Goal: Transaction & Acquisition: Purchase product/service

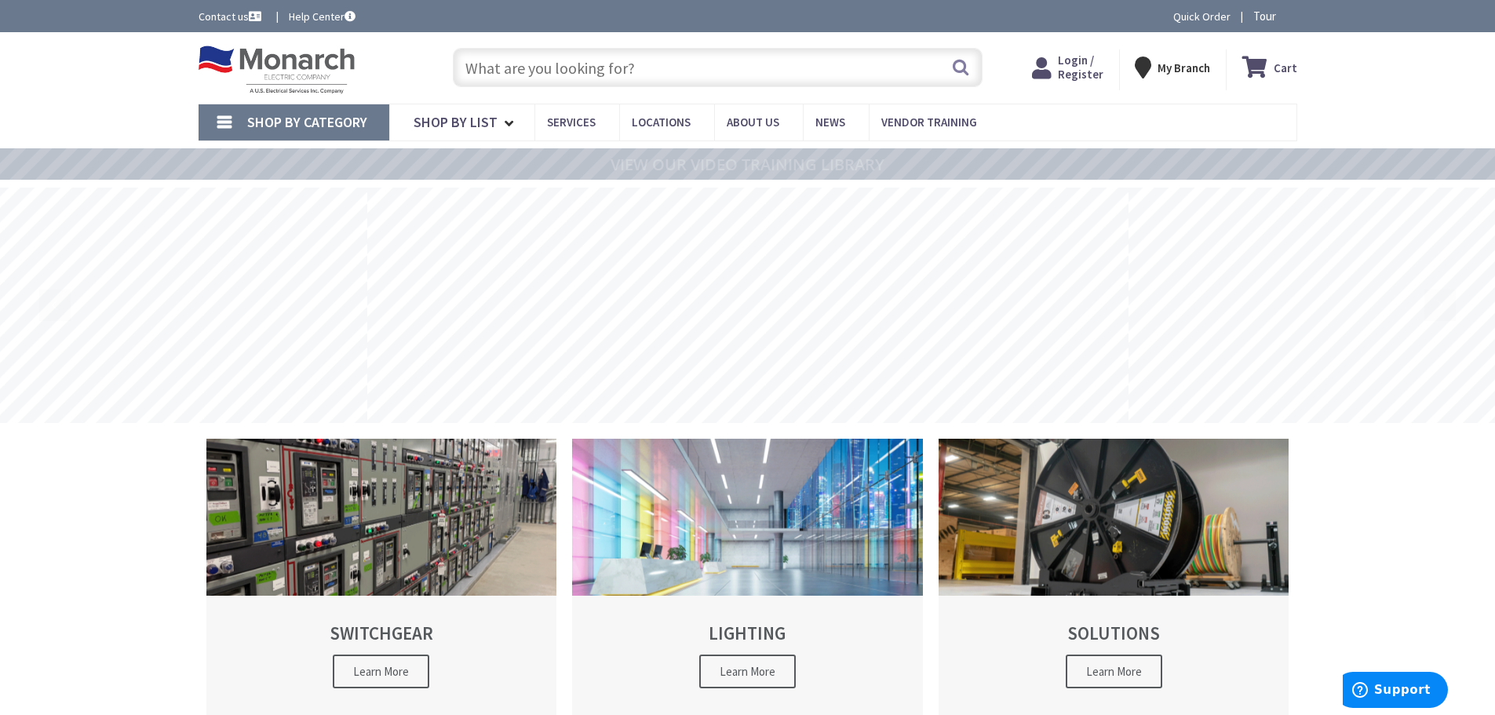
click at [586, 70] on input "text" at bounding box center [718, 67] width 530 height 39
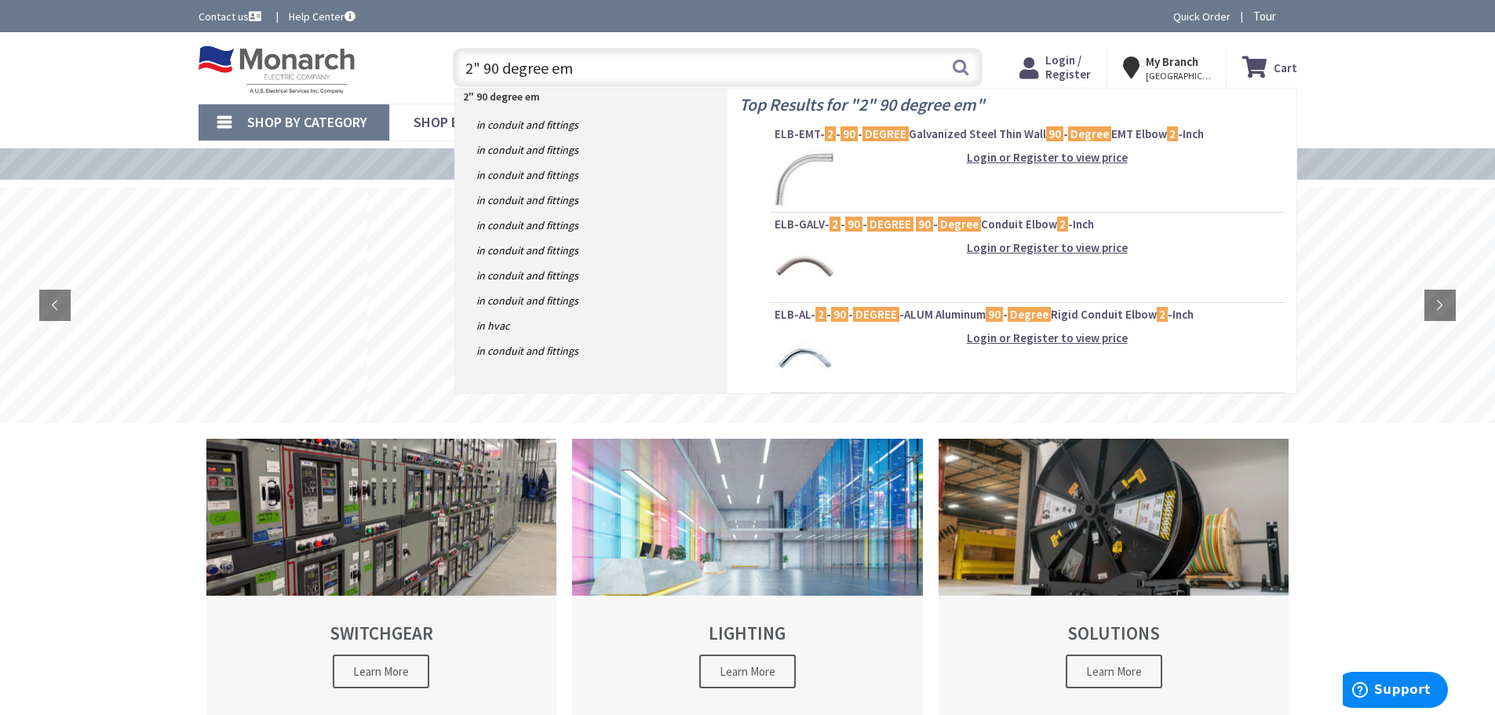
type input "2" 90 degree emt"
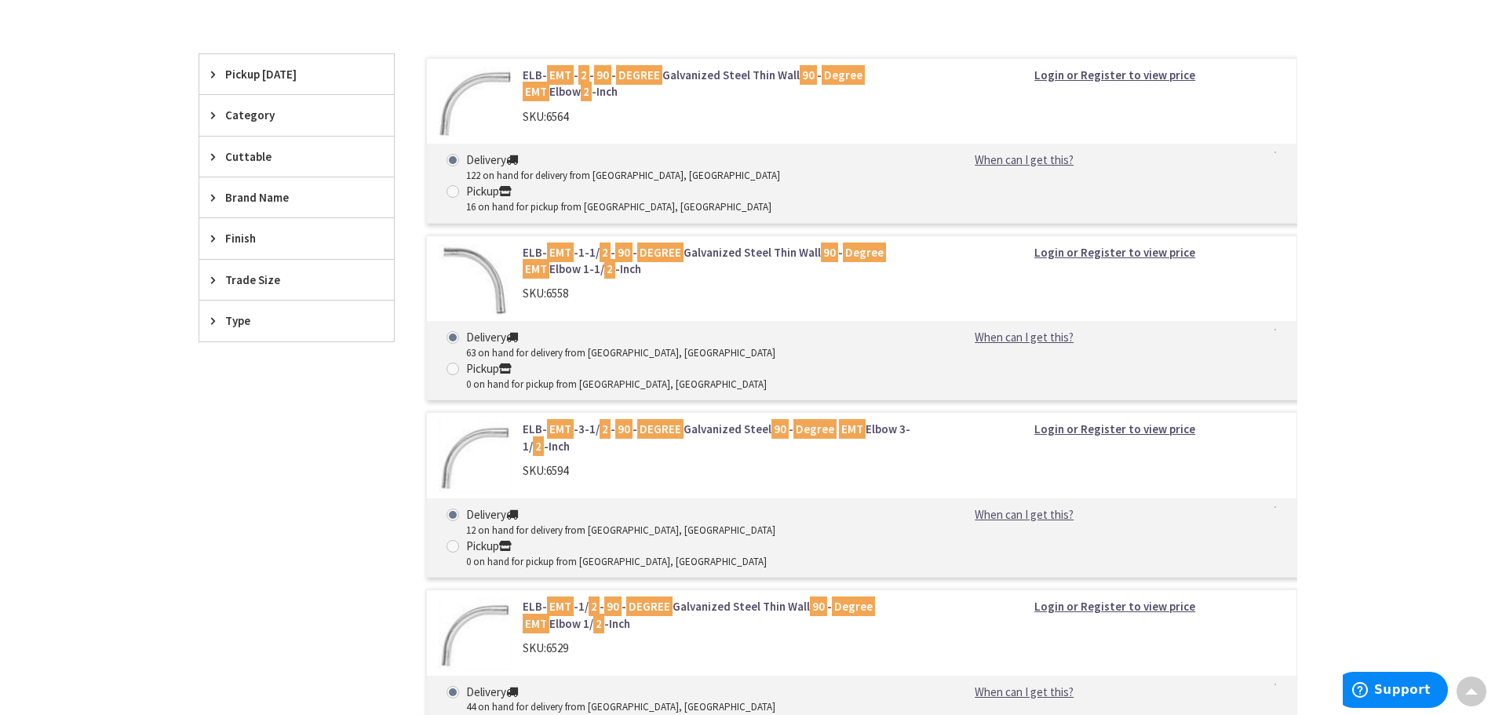
scroll to position [314, 0]
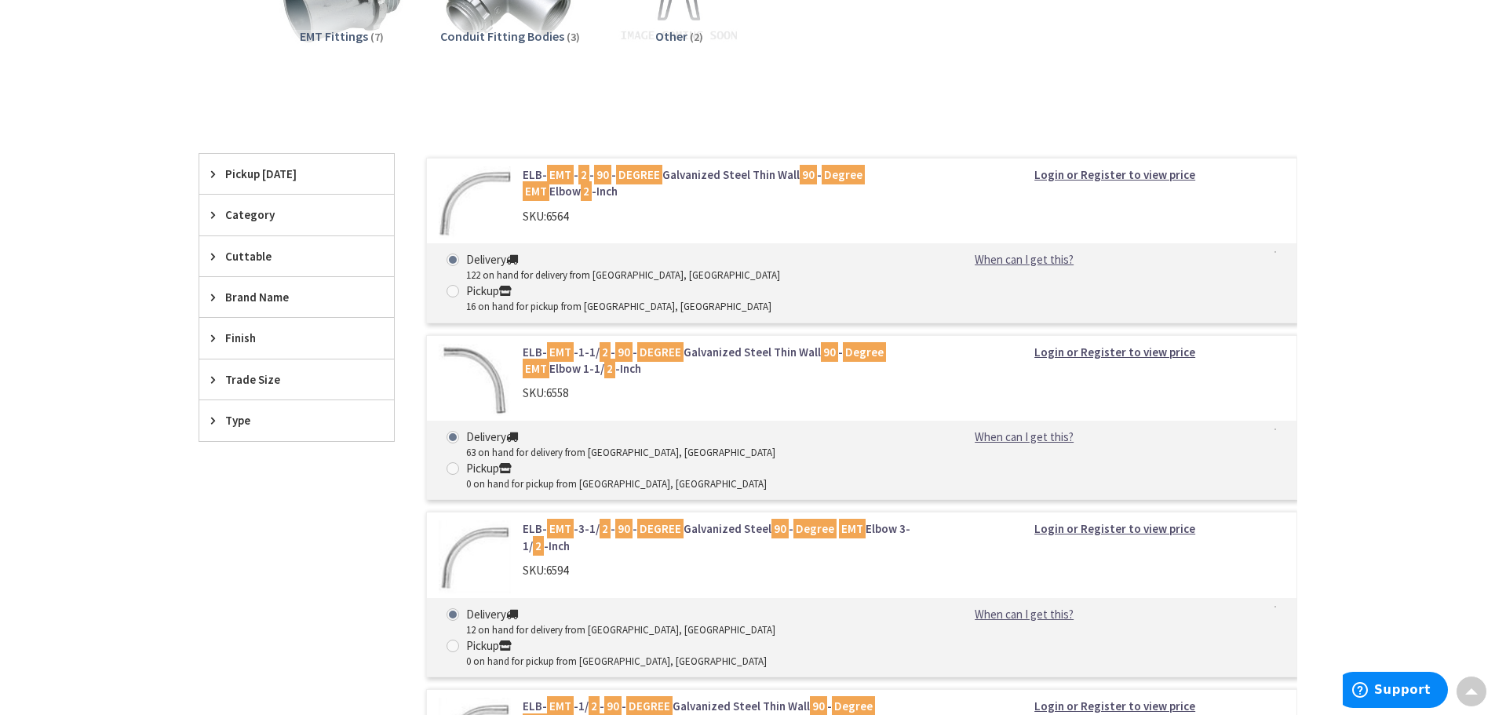
click at [1149, 179] on strong "Login or Register to view price" at bounding box center [1115, 174] width 161 height 15
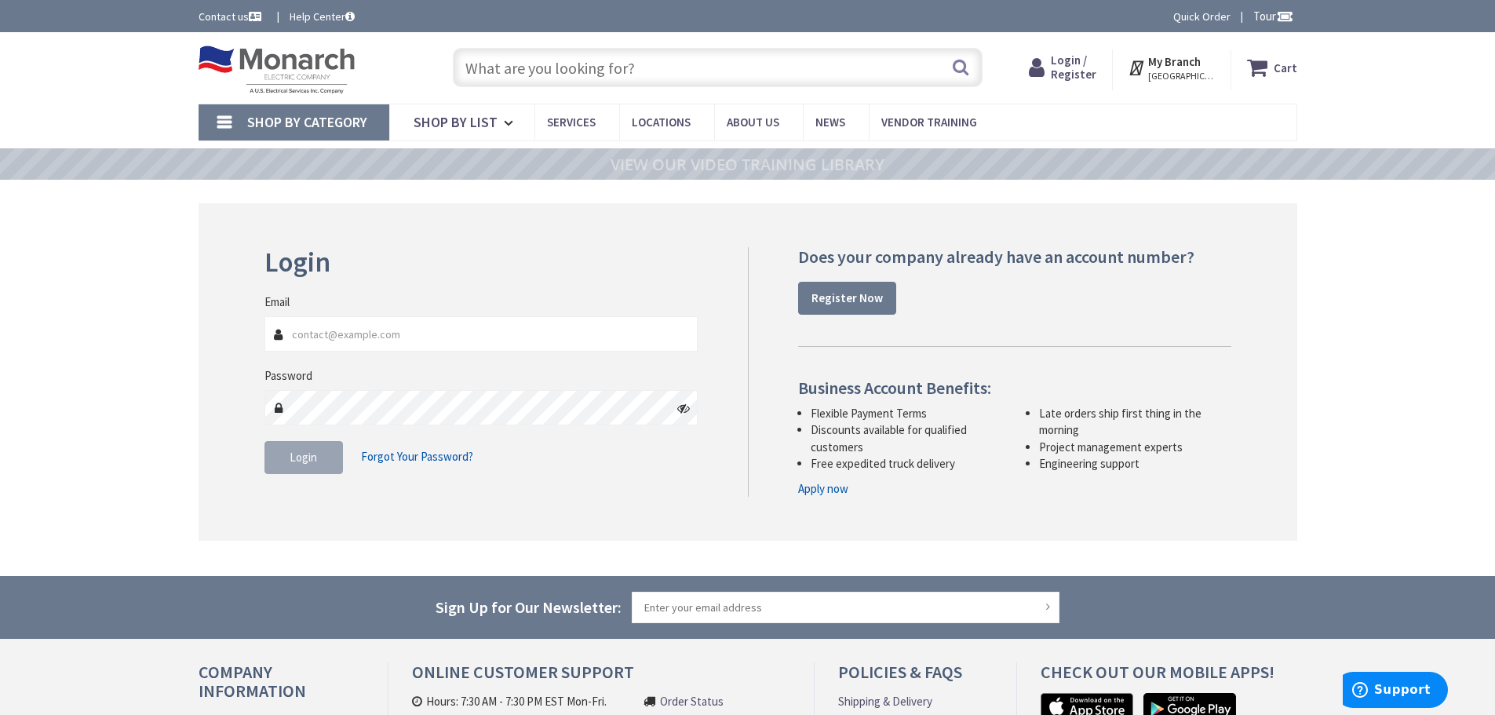
click at [476, 343] on input "Email" at bounding box center [482, 333] width 434 height 35
click at [558, 242] on div "Login Invalid login or password Email Password Login Forgot Your Password?" at bounding box center [748, 372] width 1099 height 338
